Goal: Task Accomplishment & Management: Use online tool/utility

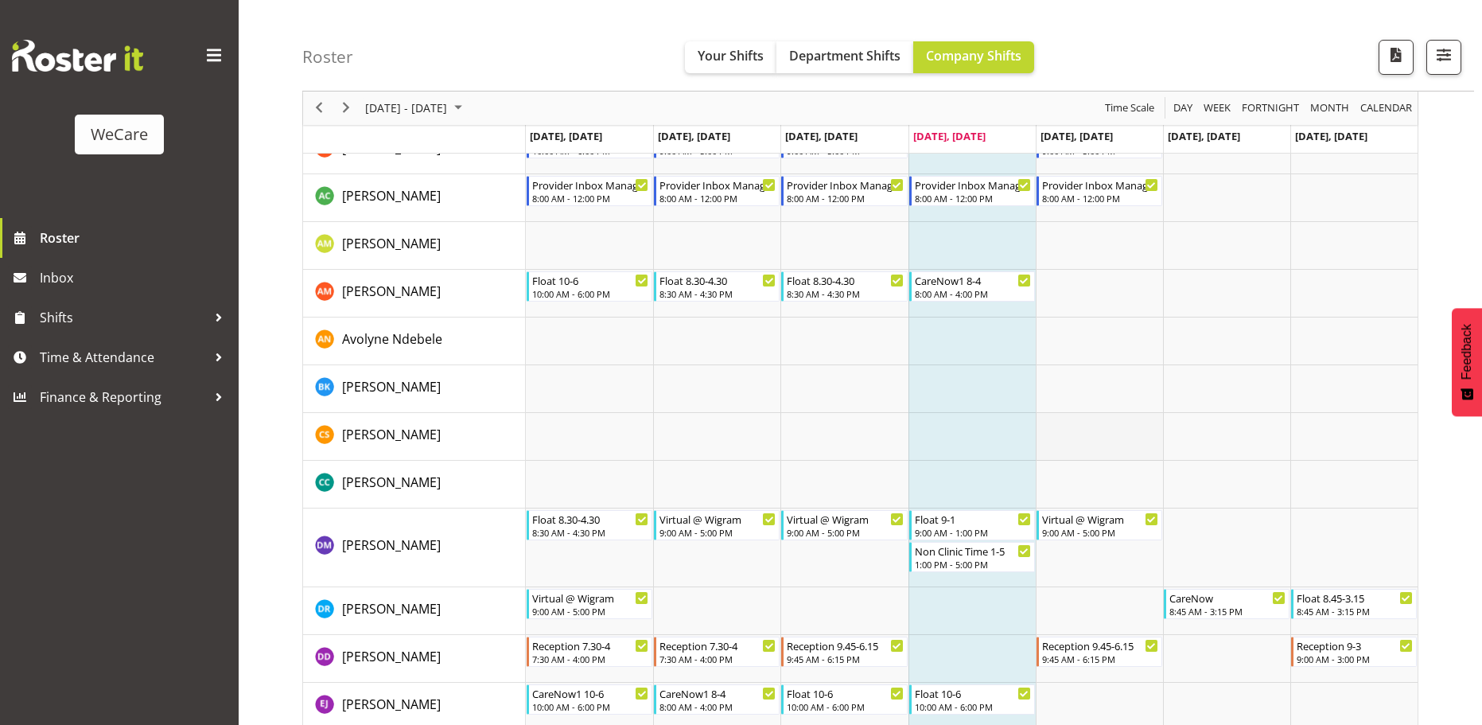
scroll to position [4688, 0]
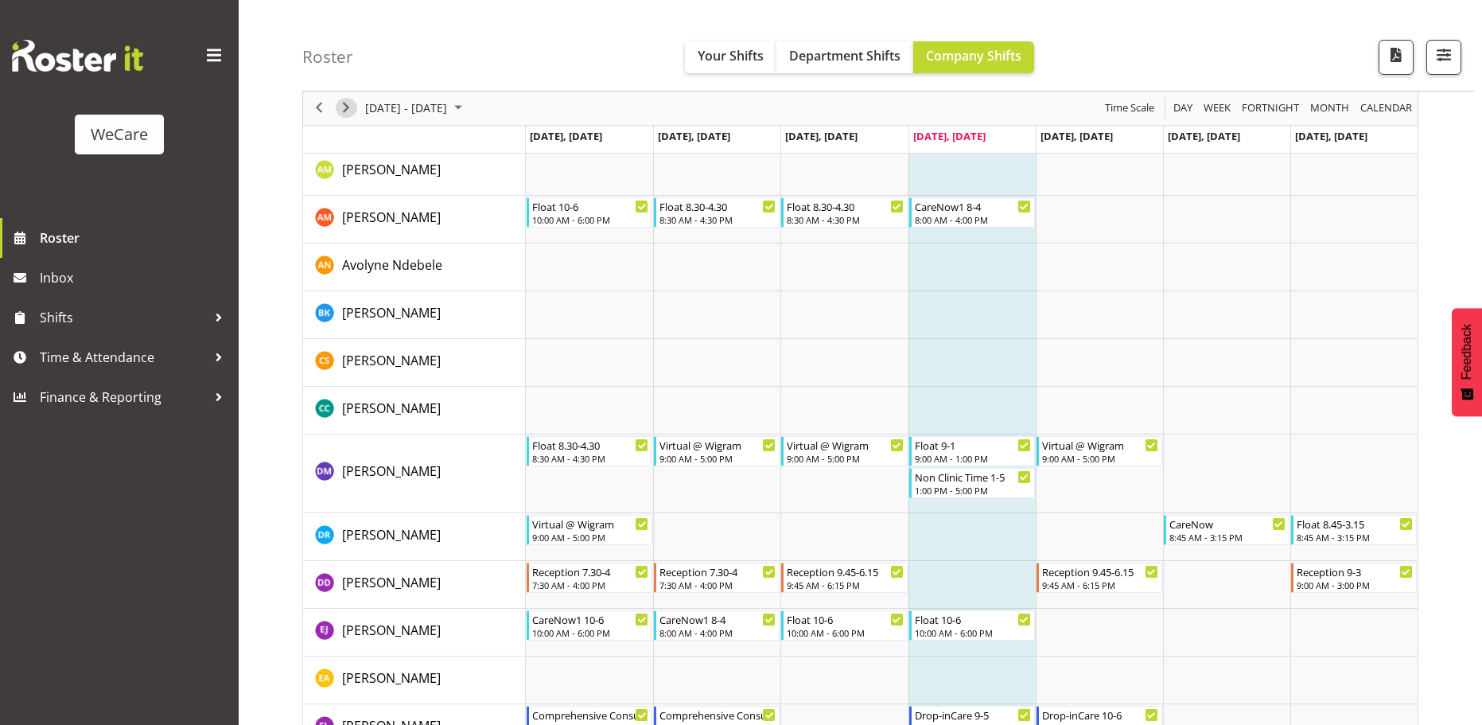
click at [348, 107] on span "Next" at bounding box center [345, 109] width 19 height 20
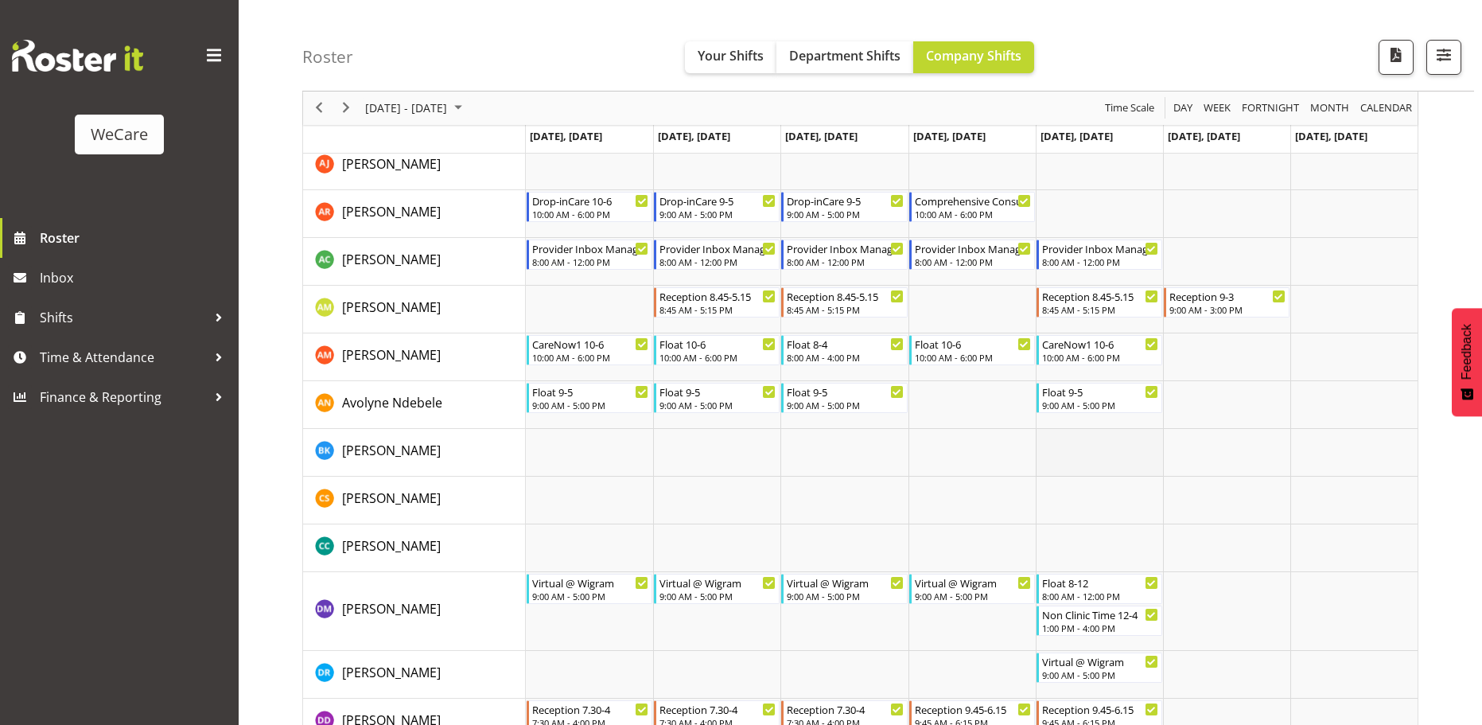
scroll to position [4529, 0]
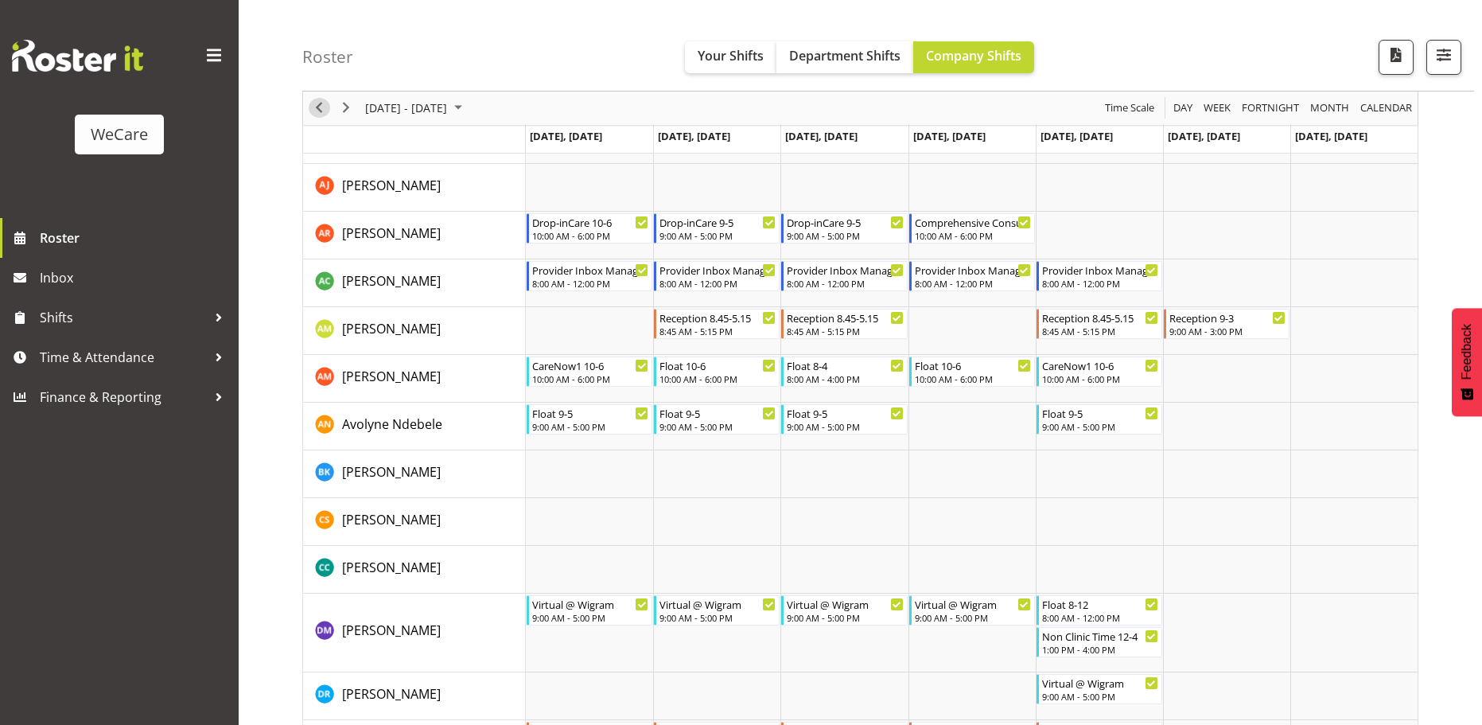
click at [326, 108] on span "Previous" at bounding box center [318, 109] width 19 height 20
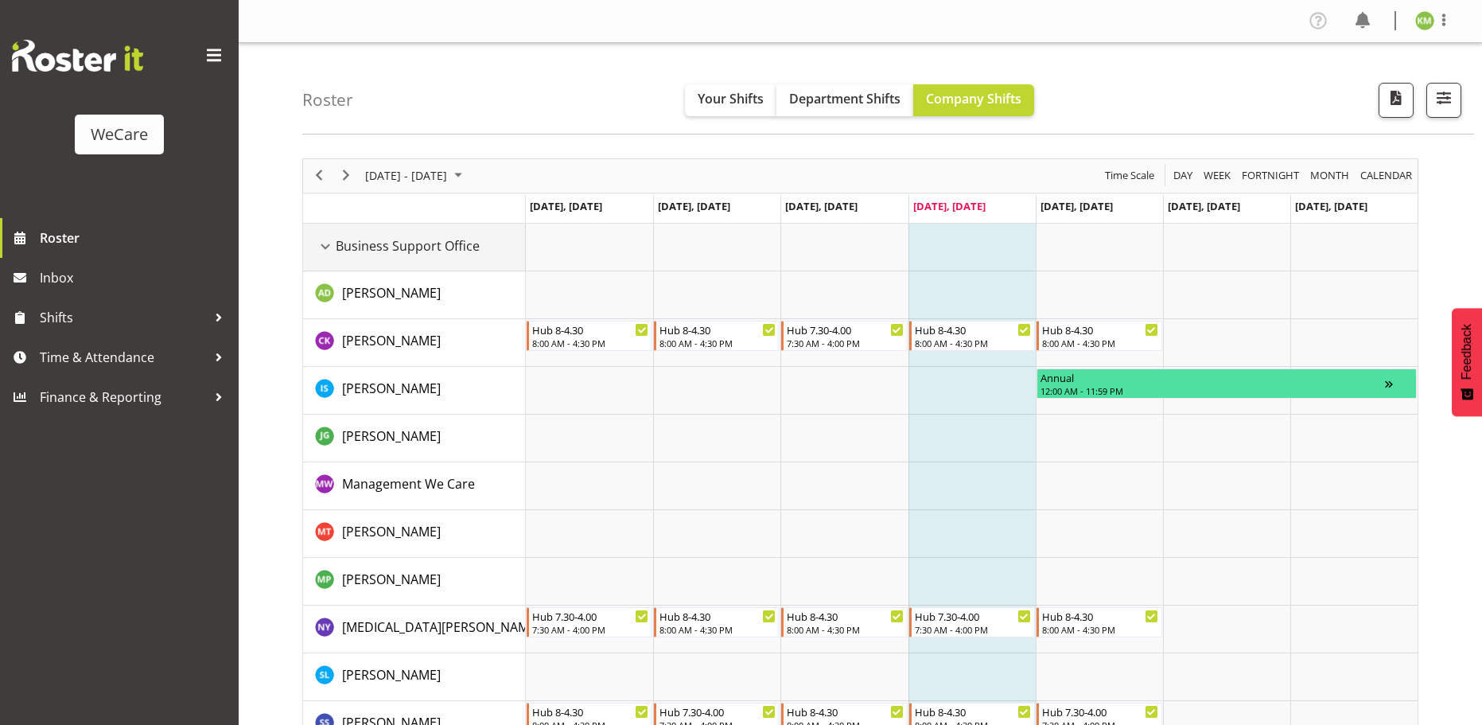
click at [331, 249] on div "Business Support Office resource" at bounding box center [325, 246] width 21 height 21
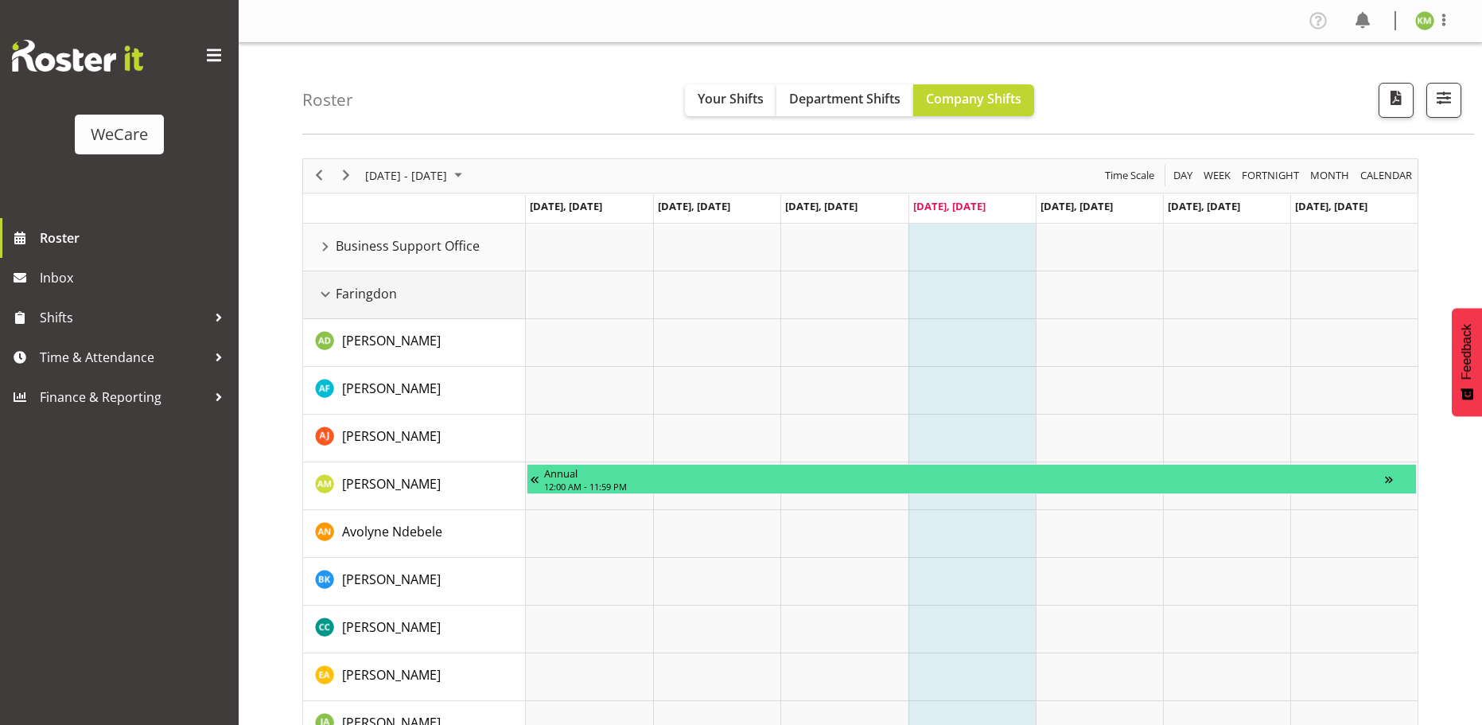
click at [333, 302] on div "Faringdon resource" at bounding box center [325, 294] width 21 height 21
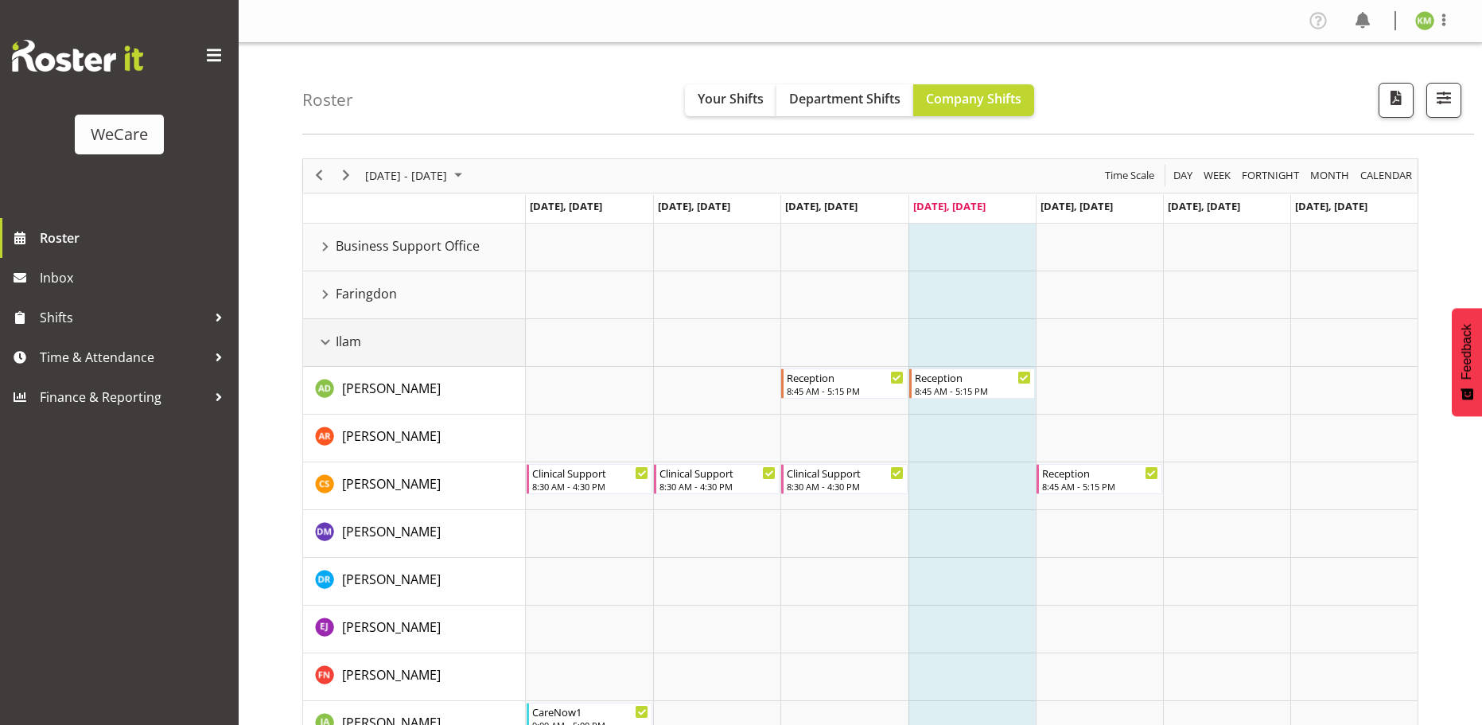
click at [323, 344] on div "Ilam resource" at bounding box center [325, 342] width 21 height 21
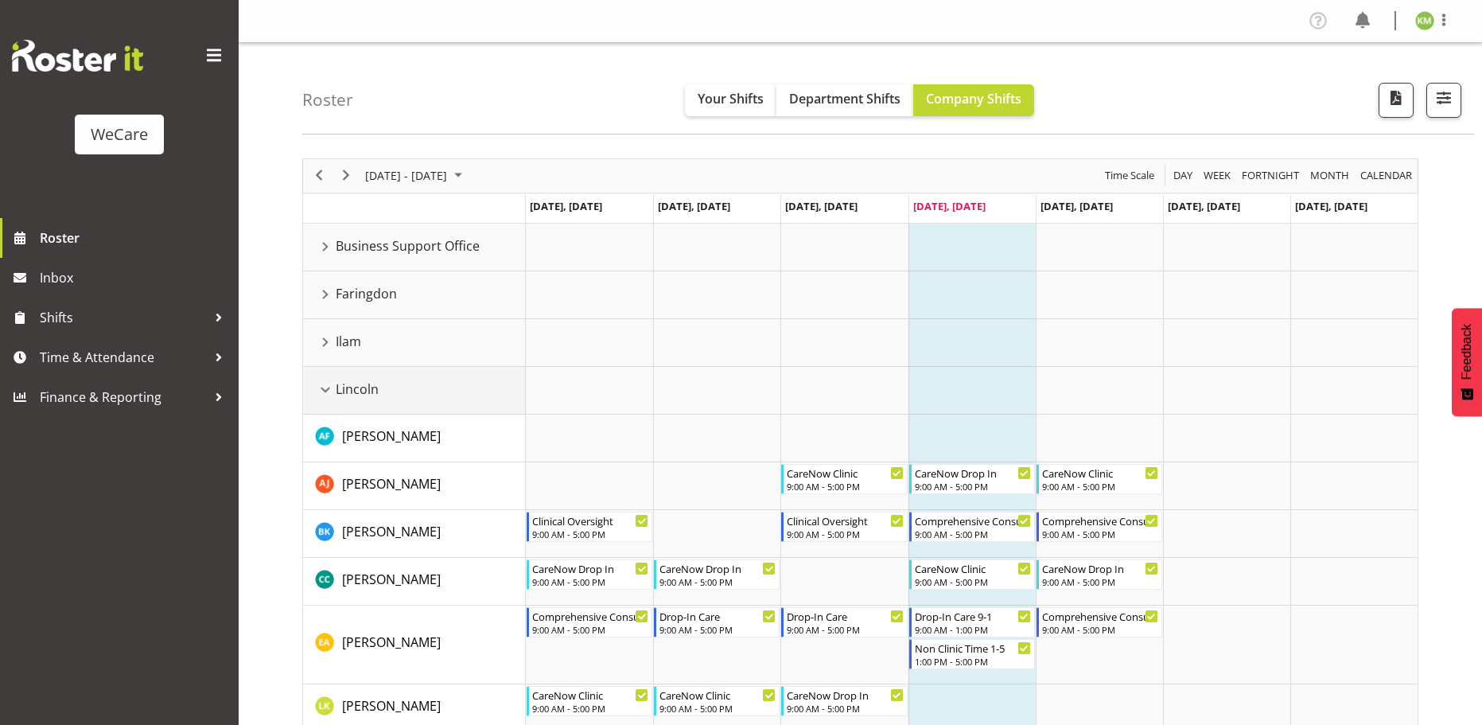
click at [333, 399] on div "Lincoln resource" at bounding box center [325, 389] width 21 height 21
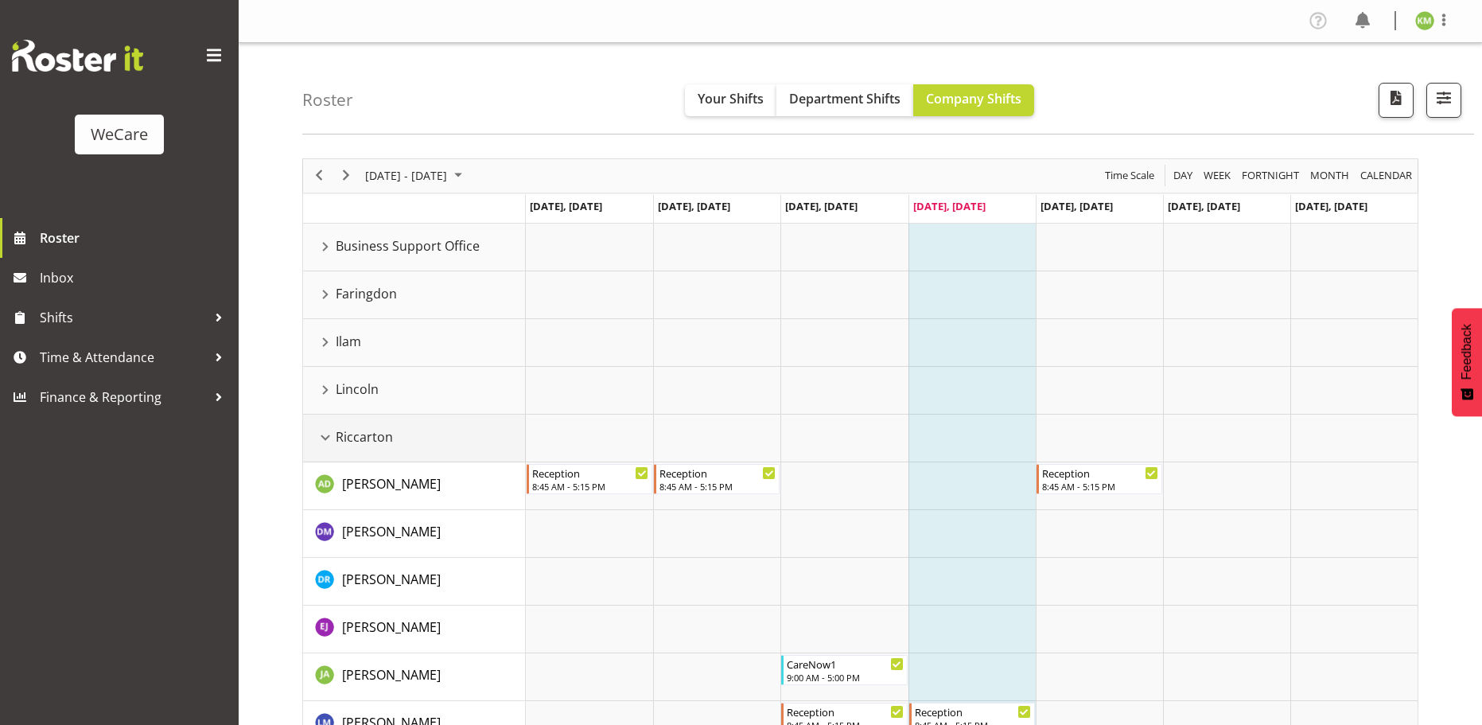
click at [342, 447] on td "Riccarton" at bounding box center [414, 438] width 223 height 48
click at [330, 437] on div "Riccarton resource" at bounding box center [325, 437] width 21 height 21
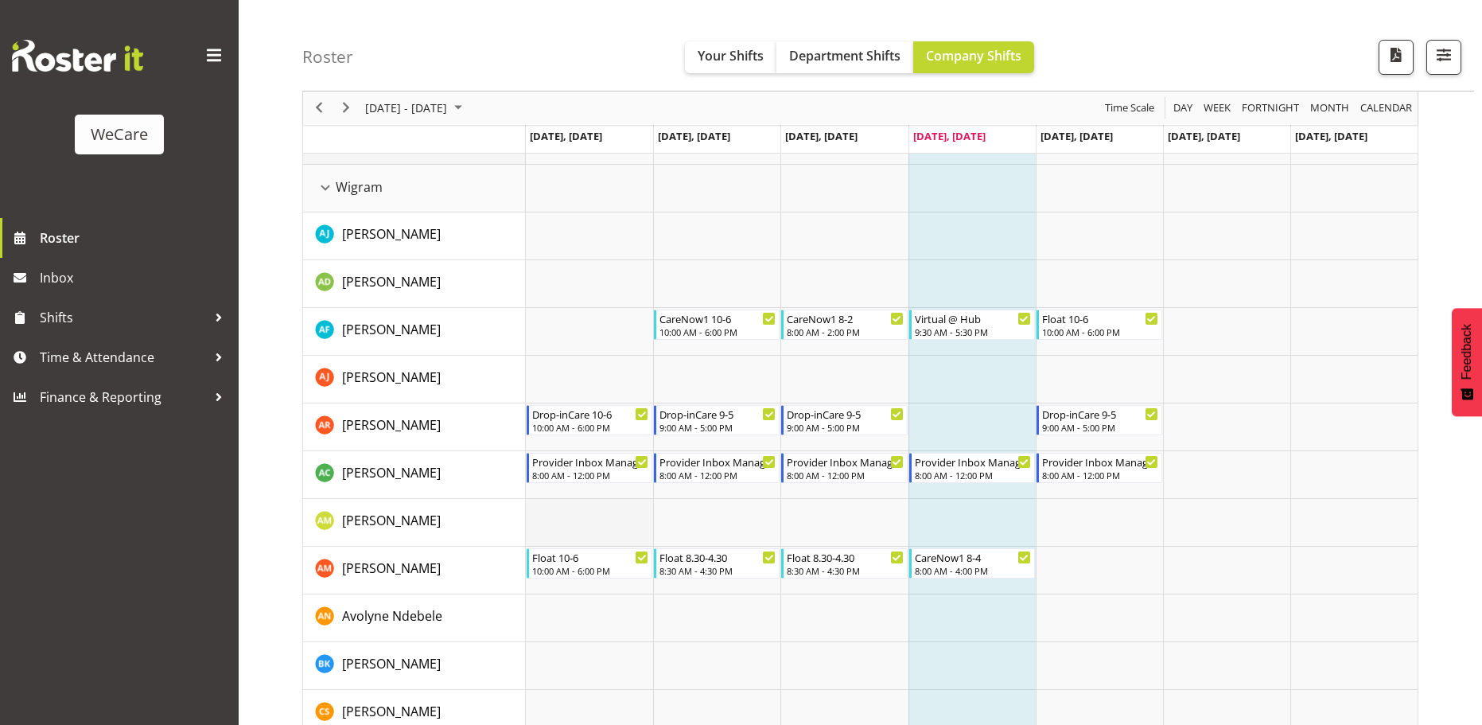
scroll to position [318, 0]
